Goal: Navigation & Orientation: Find specific page/section

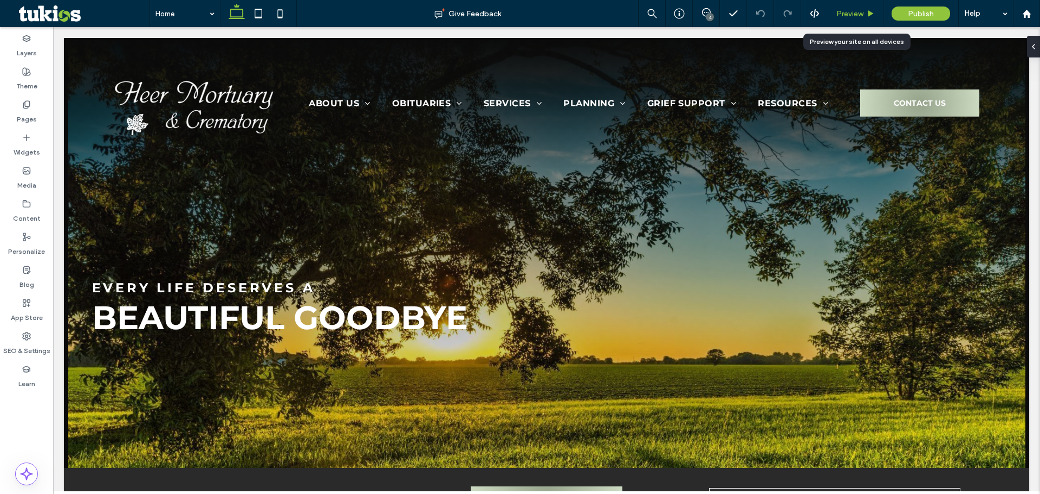
click at [862, 13] on span "Preview" at bounding box center [850, 13] width 27 height 9
